Goal: Information Seeking & Learning: Understand process/instructions

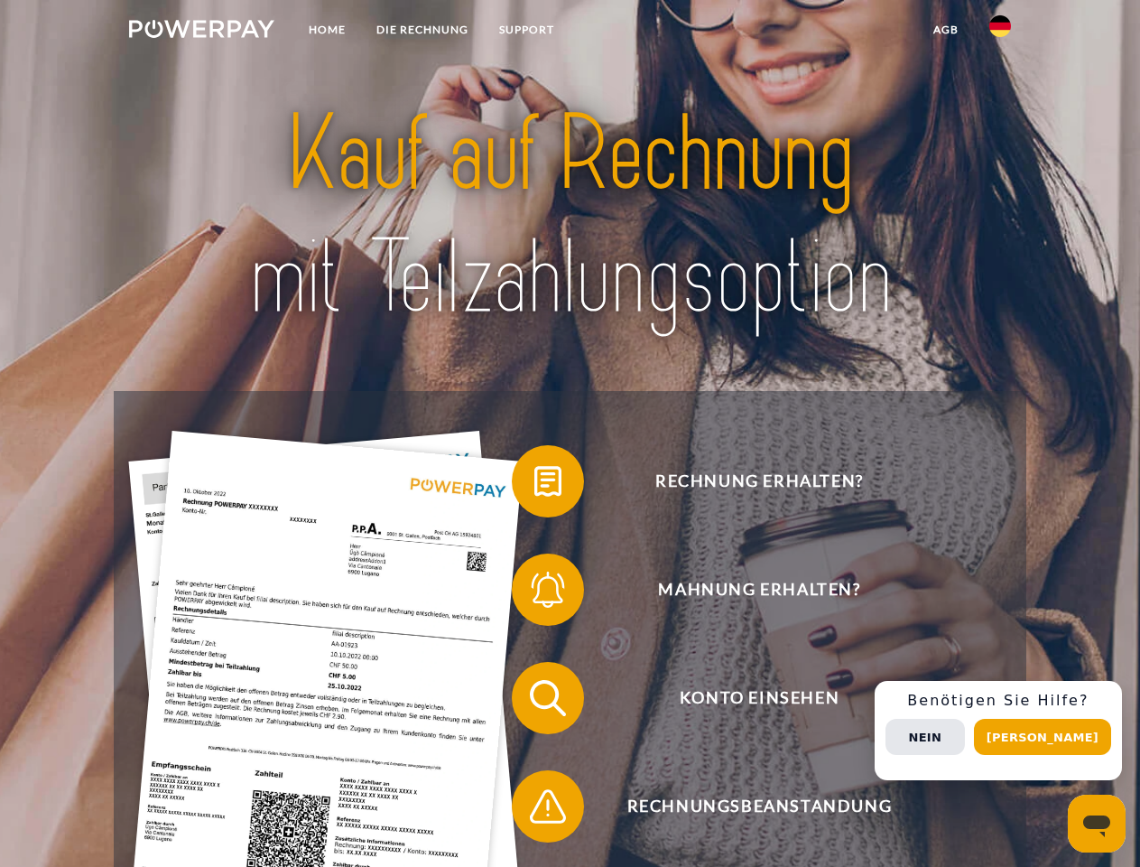
click at [201, 32] on img at bounding box center [201, 29] width 145 height 18
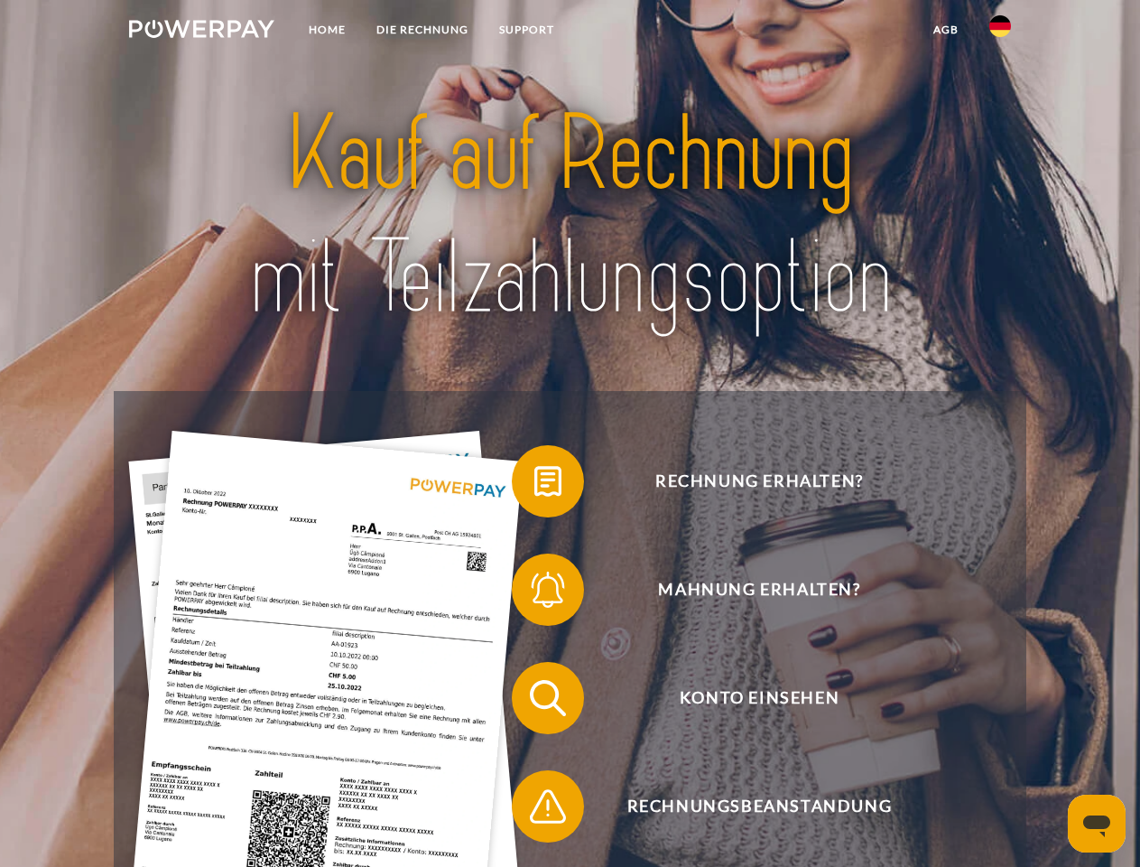
click at [1000, 32] on img at bounding box center [1001, 26] width 22 height 22
click at [945, 30] on link "agb" at bounding box center [946, 30] width 56 height 33
click at [534, 485] on span at bounding box center [521, 481] width 90 height 90
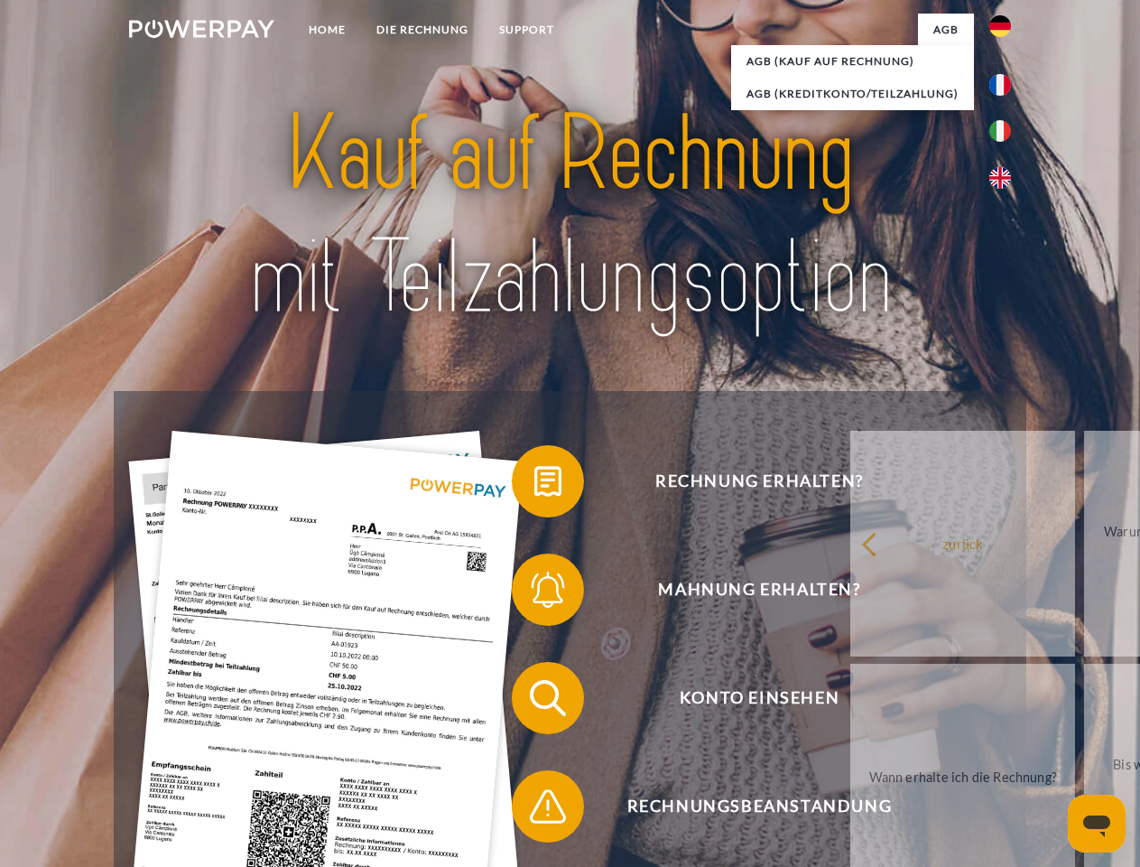
click at [534, 593] on span at bounding box center [521, 589] width 90 height 90
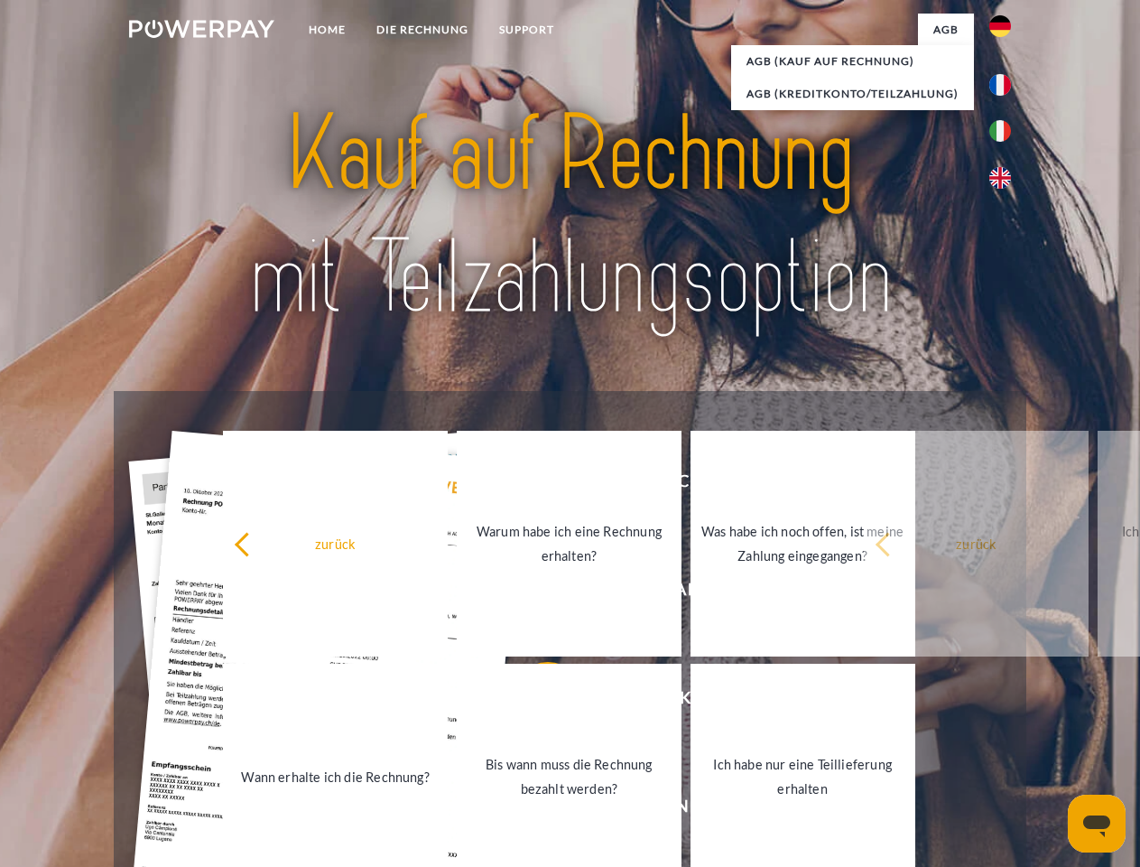
click at [534, 702] on link "Bis wann muss die Rechnung bezahlt werden?" at bounding box center [569, 777] width 225 height 226
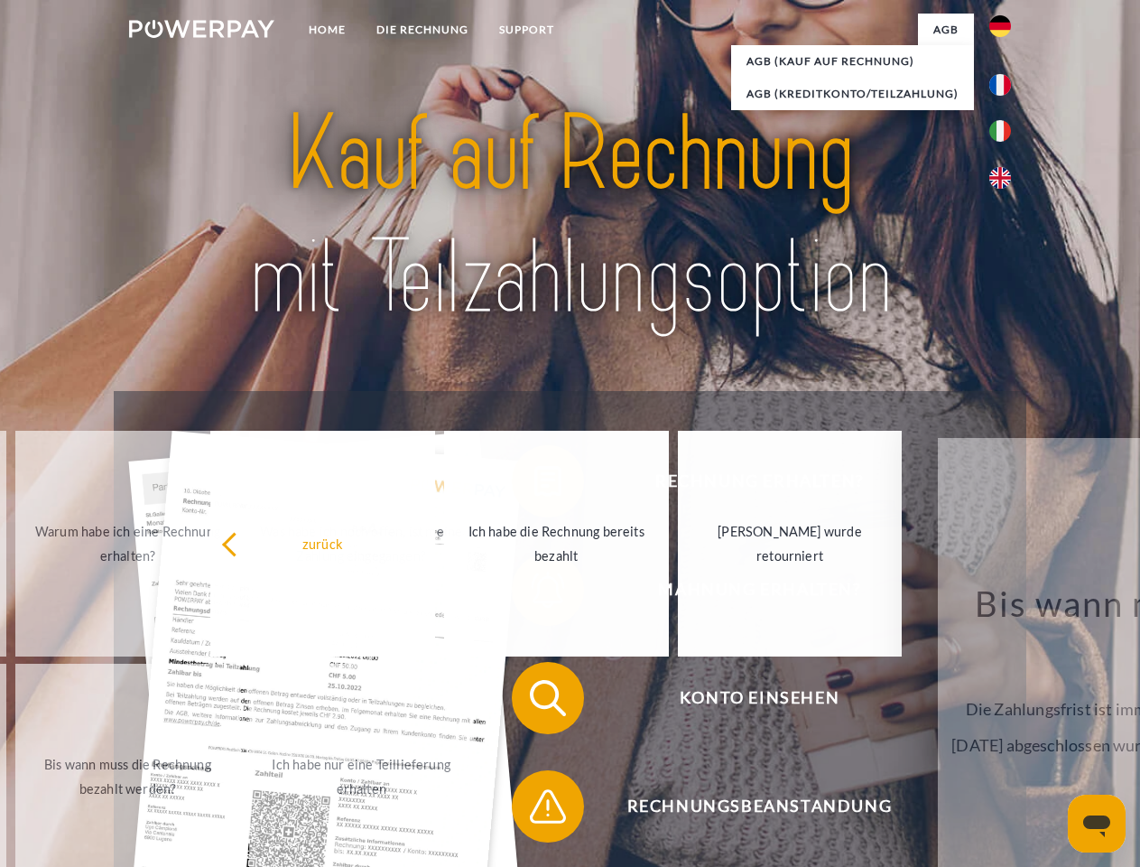
click at [534, 810] on span at bounding box center [521, 806] width 90 height 90
click at [1005, 730] on div "Rechnung erhalten? Mahnung erhalten? Konto einsehen" at bounding box center [570, 752] width 912 height 722
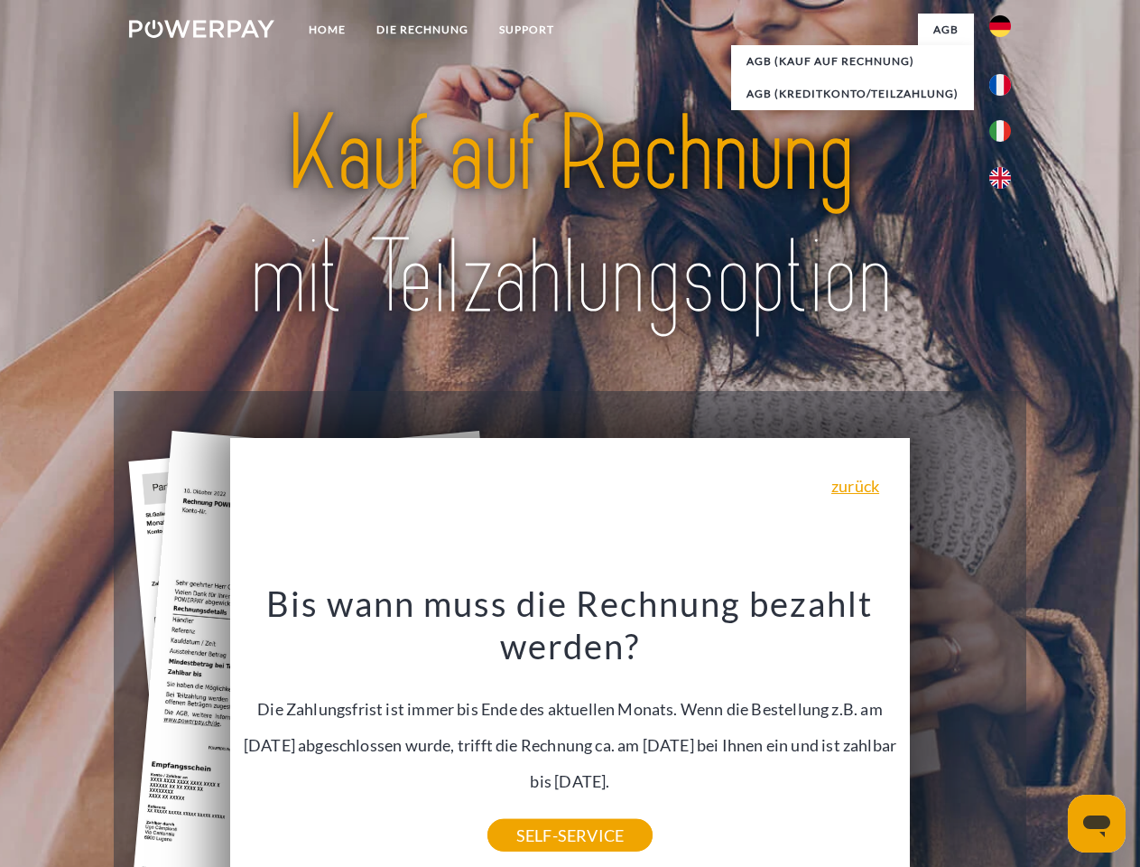
click at [961, 734] on span "Konto einsehen" at bounding box center [759, 698] width 442 height 72
click at [1049, 737] on header "Home DIE RECHNUNG SUPPORT" at bounding box center [570, 623] width 1140 height 1247
